Goal: Task Accomplishment & Management: Manage account settings

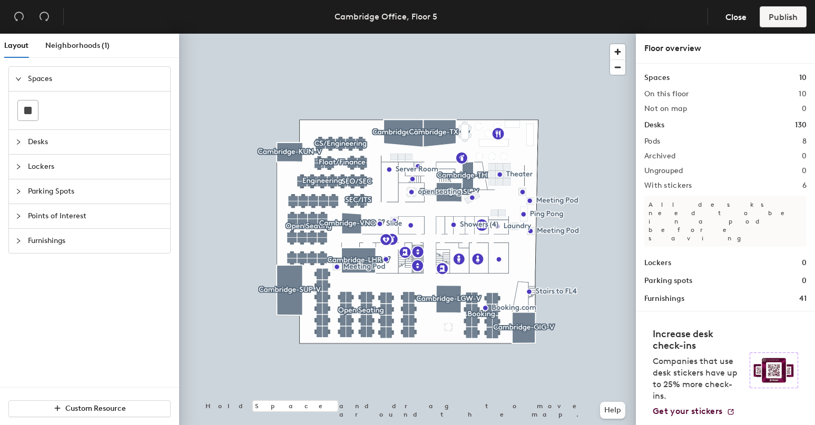
click at [84, 194] on span "Parking Spots" at bounding box center [96, 192] width 136 height 24
click at [55, 132] on span "Lockers" at bounding box center [96, 128] width 136 height 24
click at [61, 192] on span "Parking Spots" at bounding box center [96, 192] width 136 height 24
click at [296, 107] on div "Layout Neighborhoods (1) Spaces Desks Lockers Parking Spots Points of Interest …" at bounding box center [407, 232] width 815 height 396
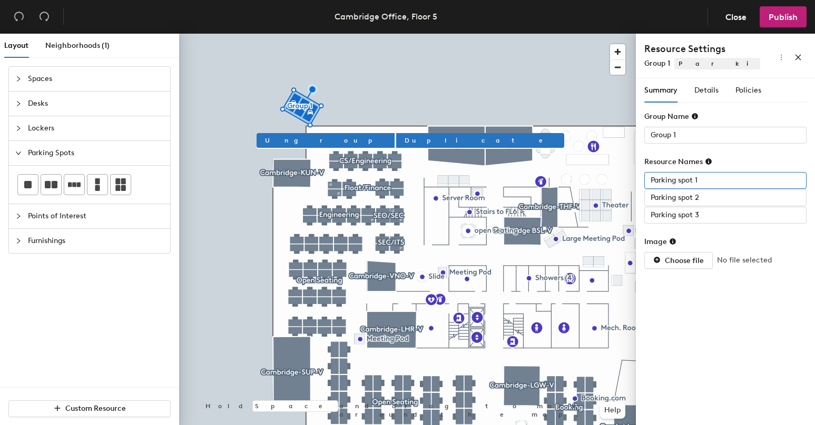
click at [700, 183] on input "Parking spot 1" at bounding box center [725, 180] width 162 height 17
click at [693, 197] on input "Parking spot 2" at bounding box center [725, 198] width 162 height 17
click at [683, 220] on input "Parking spot 3" at bounding box center [725, 215] width 162 height 17
click at [706, 88] on span "Details" at bounding box center [706, 90] width 24 height 9
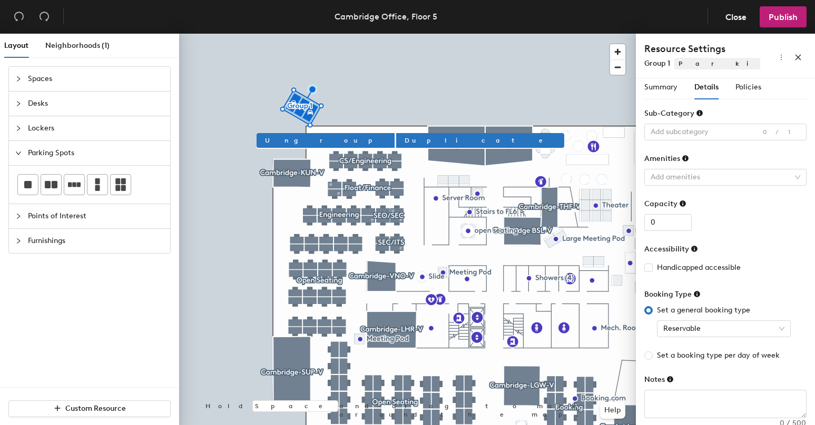
scroll to position [13, 0]
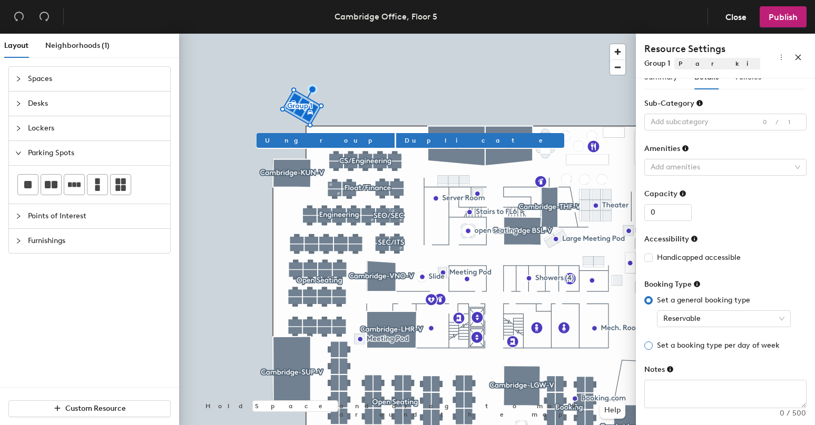
click at [658, 341] on span "Set a booking type per day of week" at bounding box center [717, 346] width 131 height 12
click at [652, 342] on input "Set a booking type per day of week" at bounding box center [648, 346] width 8 height 8
radio input "true"
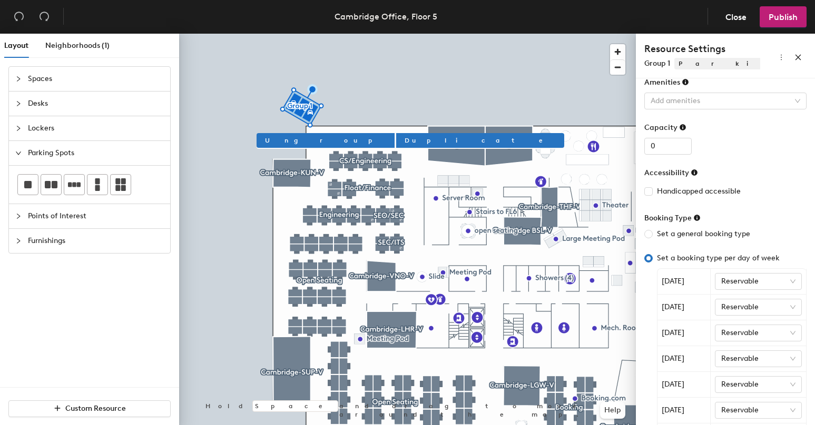
scroll to position [177, 0]
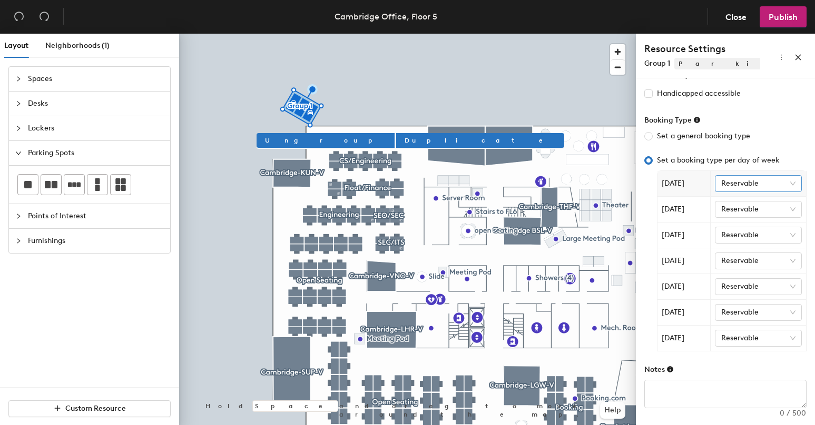
click at [753, 185] on span "Reservable" at bounding box center [758, 184] width 75 height 16
click at [751, 147] on div "Set a general booking type Set a booking type per day of week [DATE] Reservable…" at bounding box center [725, 241] width 162 height 221
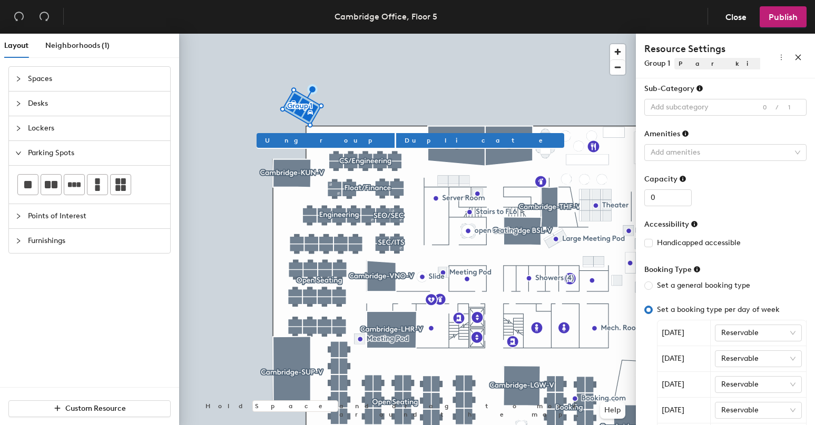
scroll to position [0, 0]
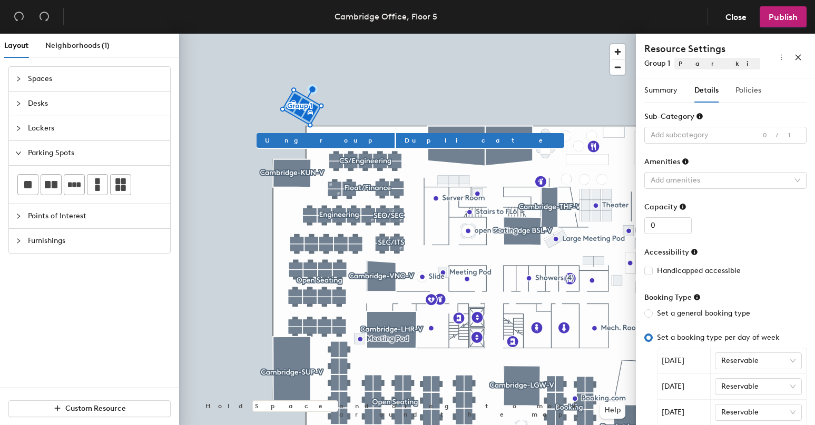
click at [752, 98] on div "Policies" at bounding box center [748, 90] width 26 height 24
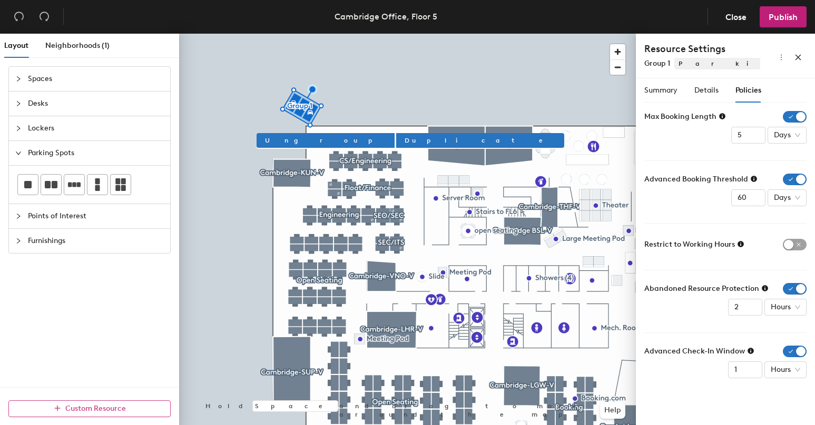
click at [112, 411] on span "Custom Resource" at bounding box center [95, 408] width 61 height 9
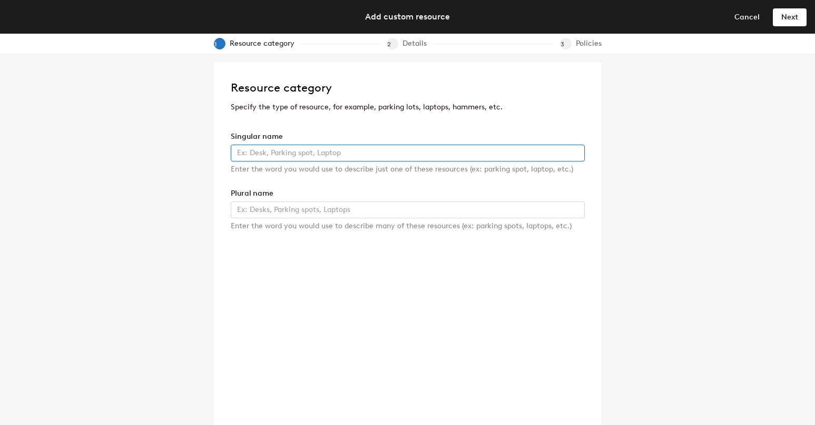
click at [301, 150] on input "text" at bounding box center [408, 153] width 354 height 17
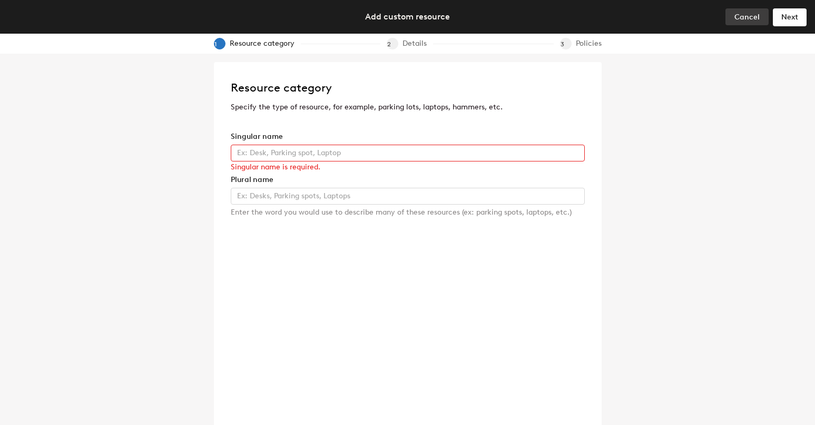
click at [746, 15] on span "Cancel" at bounding box center [746, 17] width 25 height 9
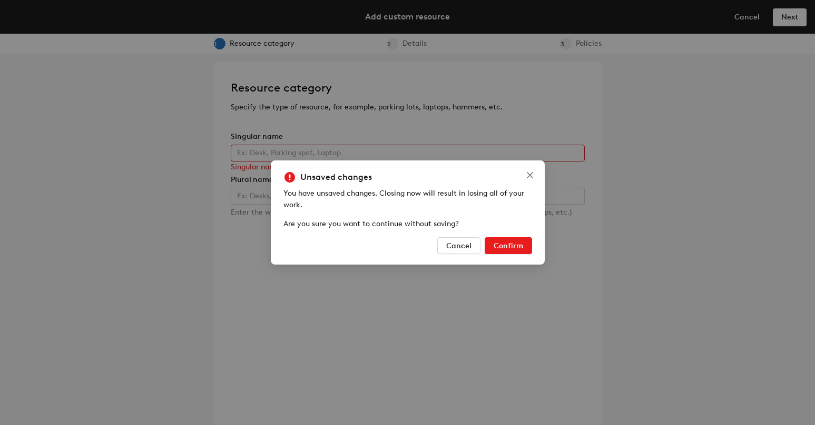
click at [509, 241] on button "Confirm" at bounding box center [507, 245] width 47 height 17
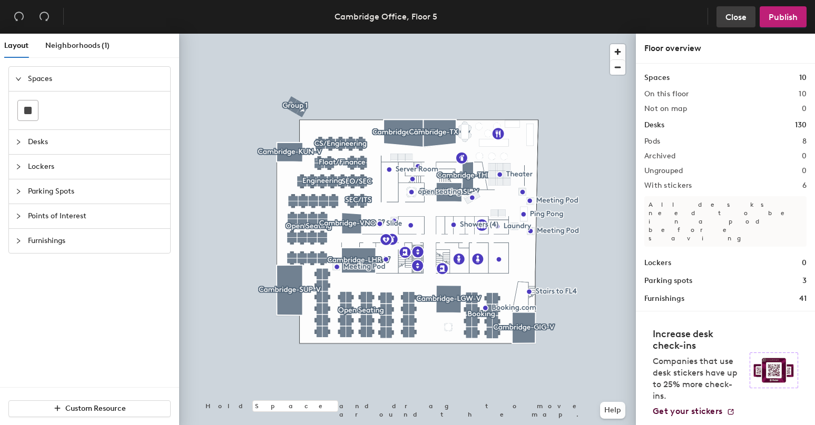
click at [730, 18] on span "Close" at bounding box center [735, 17] width 21 height 10
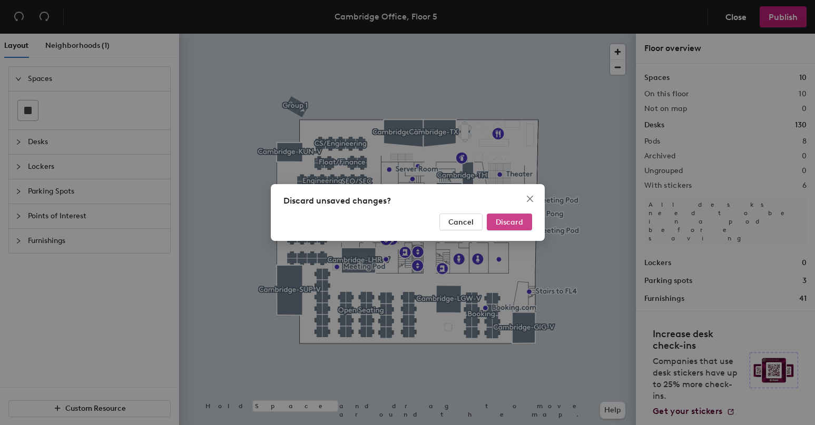
click at [533, 213] on div "Discard unsaved changes? Cancel Discard" at bounding box center [408, 212] width 274 height 57
click at [528, 220] on button "Discard" at bounding box center [508, 222] width 45 height 17
